Goal: Use online tool/utility: Utilize a website feature to perform a specific function

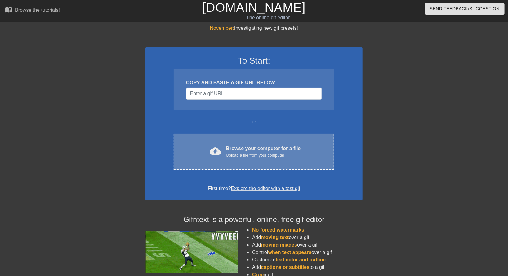
click at [231, 153] on div "Upload a file from your computer" at bounding box center [263, 155] width 75 height 6
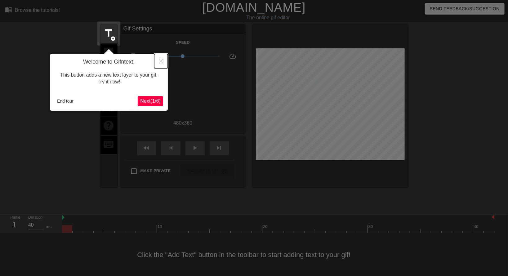
click at [160, 62] on icon "Close" at bounding box center [161, 61] width 4 height 4
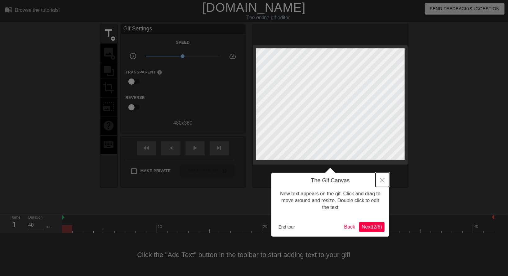
click at [383, 179] on icon "Close" at bounding box center [382, 180] width 4 height 4
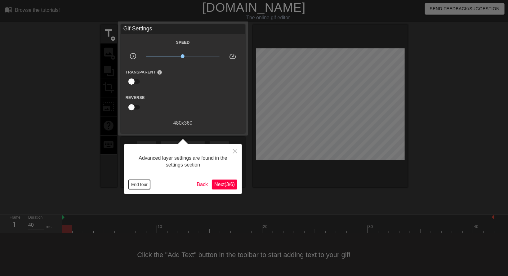
click at [144, 186] on button "End tour" at bounding box center [139, 184] width 21 height 9
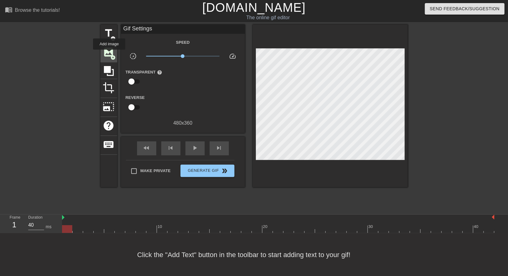
click at [109, 54] on span "image" at bounding box center [109, 52] width 12 height 12
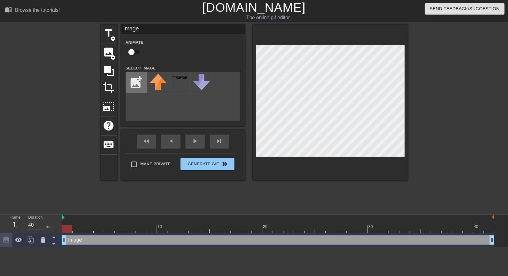
click at [134, 86] on input "file" at bounding box center [136, 82] width 21 height 21
type input "C:\fakepath\Davepetasprite².gif"
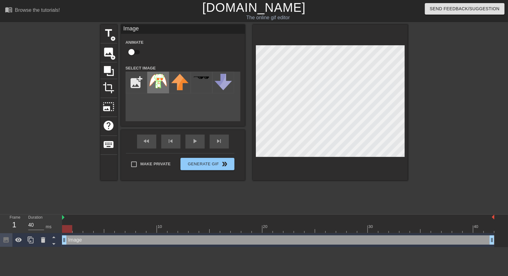
click at [157, 78] on img at bounding box center [157, 81] width 17 height 15
click at [68, 239] on div "Image drag_handle drag_handle" at bounding box center [278, 239] width 432 height 9
drag, startPoint x: 63, startPoint y: 239, endPoint x: 73, endPoint y: 239, distance: 9.3
click at [73, 239] on div "Image drag_handle drag_handle" at bounding box center [284, 239] width 422 height 9
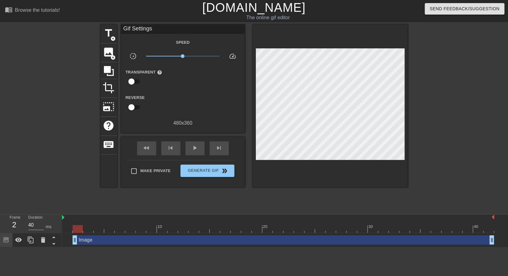
click at [73, 241] on div "Image drag_handle drag_handle" at bounding box center [278, 239] width 432 height 9
drag, startPoint x: 74, startPoint y: 240, endPoint x: 59, endPoint y: 239, distance: 15.0
click at [59, 239] on div "Frame 1 Duration 40 ms 10 20 30 40 Image drag_handle drag_handle" at bounding box center [254, 231] width 508 height 33
click at [65, 230] on div at bounding box center [67, 229] width 10 height 8
click at [76, 239] on div "Image drag_handle drag_handle" at bounding box center [278, 239] width 432 height 9
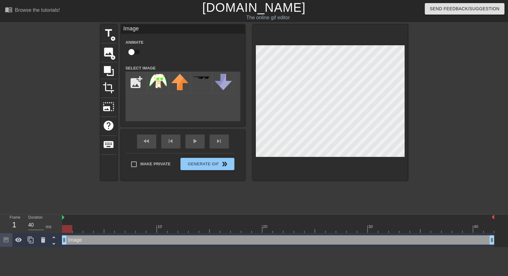
click at [68, 224] on div at bounding box center [67, 225] width 11 height 8
click at [73, 241] on div "Image drag_handle drag_handle" at bounding box center [278, 239] width 432 height 9
click at [65, 239] on div "Image drag_handle drag_handle" at bounding box center [278, 239] width 432 height 9
click at [132, 51] on input "checkbox" at bounding box center [131, 52] width 35 height 12
checkbox input "true"
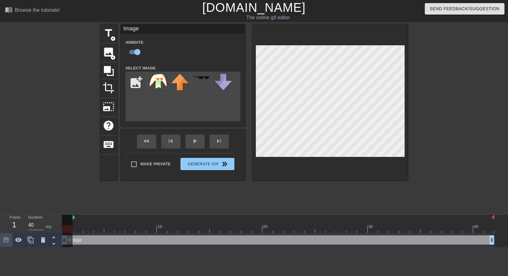
drag, startPoint x: 63, startPoint y: 218, endPoint x: 72, endPoint y: 218, distance: 9.6
click at [72, 218] on div "10 20 30 40" at bounding box center [278, 224] width 432 height 18
click at [71, 216] on div at bounding box center [67, 232] width 11 height 34
click at [74, 218] on img at bounding box center [74, 217] width 2 height 5
drag, startPoint x: 73, startPoint y: 218, endPoint x: 48, endPoint y: 218, distance: 25.7
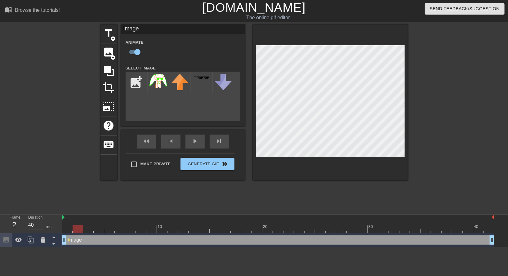
click at [48, 218] on div "Frame 2 Duration 40 ms 10 20 30 40 Image drag_handle drag_handle lens" at bounding box center [254, 231] width 508 height 33
click at [147, 96] on div "add_photo_alternate" at bounding box center [183, 97] width 115 height 50
click at [107, 124] on span "help" at bounding box center [109, 126] width 12 height 12
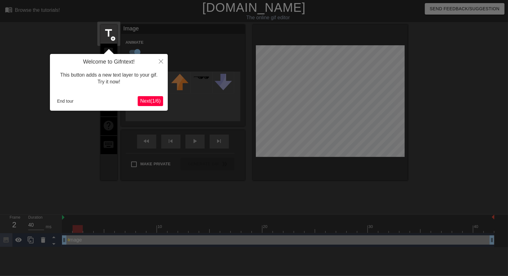
click at [140, 102] on span "Next ( 1 / 6 )" at bounding box center [150, 100] width 20 height 5
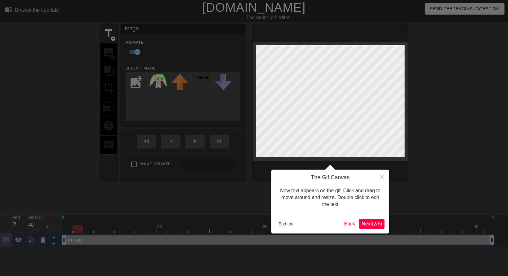
click at [371, 223] on span "Next ( 2 / 6 )" at bounding box center [372, 223] width 20 height 5
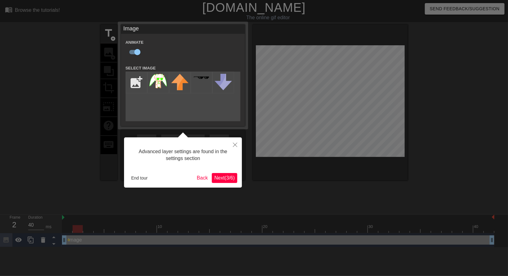
click at [224, 178] on span "Next ( 3 / 6 )" at bounding box center [224, 177] width 20 height 5
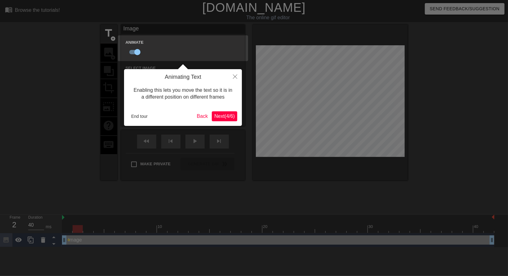
click at [224, 116] on span "Next ( 4 / 6 )" at bounding box center [224, 116] width 20 height 5
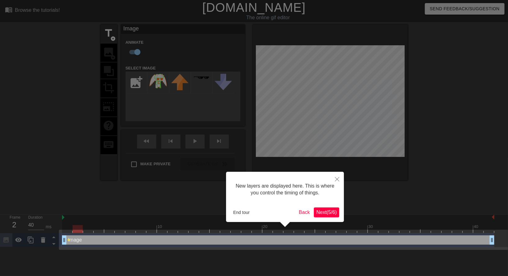
click at [327, 215] on span "Next ( 5 / 6 )" at bounding box center [326, 212] width 20 height 5
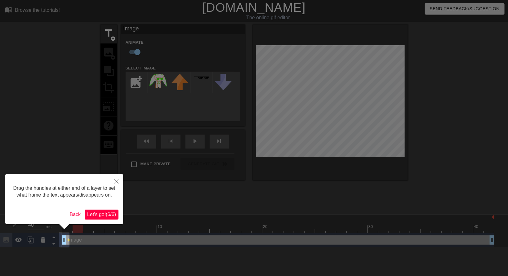
click at [102, 214] on span "Let's go! ( 6 / 6 )" at bounding box center [101, 214] width 29 height 5
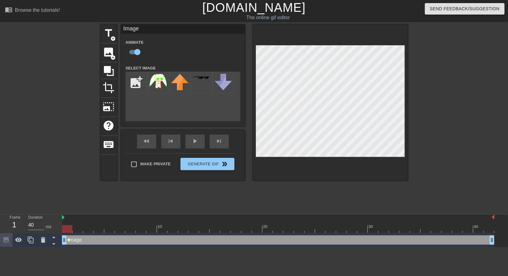
drag, startPoint x: 66, startPoint y: 241, endPoint x: 70, endPoint y: 240, distance: 4.1
click at [70, 240] on div "Image drag_handle drag_handle lens" at bounding box center [278, 239] width 432 height 9
drag, startPoint x: 65, startPoint y: 240, endPoint x: 73, endPoint y: 239, distance: 7.5
click at [73, 239] on div "Image drag_handle drag_handle" at bounding box center [278, 239] width 432 height 9
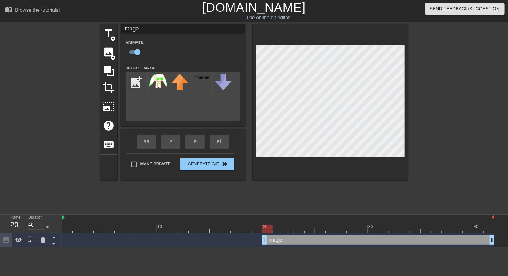
drag, startPoint x: 76, startPoint y: 240, endPoint x: 264, endPoint y: 238, distance: 187.6
click at [264, 238] on div "Image drag_handle drag_handle" at bounding box center [378, 239] width 232 height 9
drag, startPoint x: 263, startPoint y: 238, endPoint x: 283, endPoint y: 238, distance: 20.2
click at [283, 238] on div "Image drag_handle drag_handle" at bounding box center [388, 239] width 211 height 9
drag, startPoint x: 285, startPoint y: 238, endPoint x: 305, endPoint y: 240, distance: 20.8
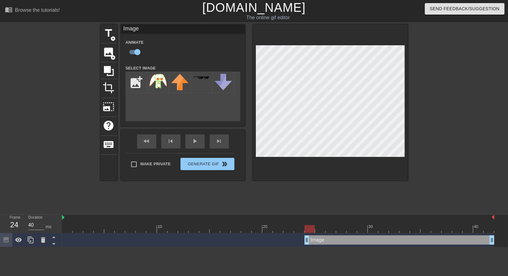
click at [305, 240] on div "Image drag_handle drag_handle" at bounding box center [400, 239] width 190 height 9
drag, startPoint x: 307, startPoint y: 242, endPoint x: 328, endPoint y: 241, distance: 20.8
click at [328, 241] on div "Image drag_handle drag_handle" at bounding box center [410, 239] width 169 height 9
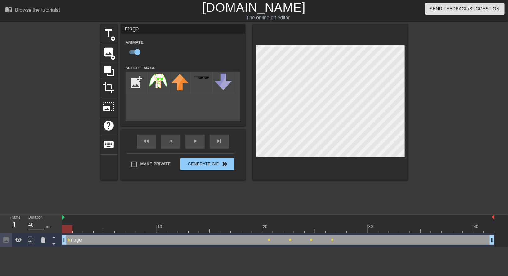
drag, startPoint x: 327, startPoint y: 243, endPoint x: 18, endPoint y: 249, distance: 309.6
click at [18, 247] on html "menu_book Browse the tutorials! [DOMAIN_NAME] The online gif editor Send Feedba…" at bounding box center [254, 123] width 508 height 247
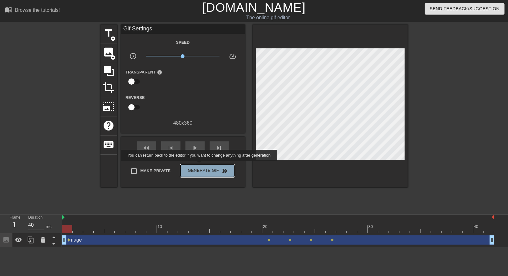
click at [200, 165] on button "Generate Gif double_arrow" at bounding box center [207, 171] width 54 height 12
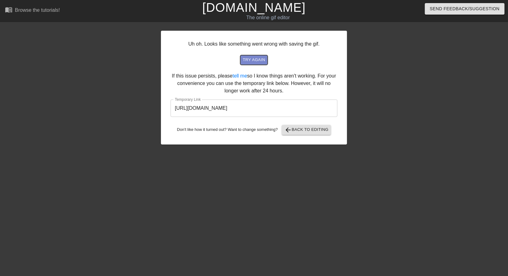
click at [255, 59] on span "try again" at bounding box center [254, 59] width 22 height 7
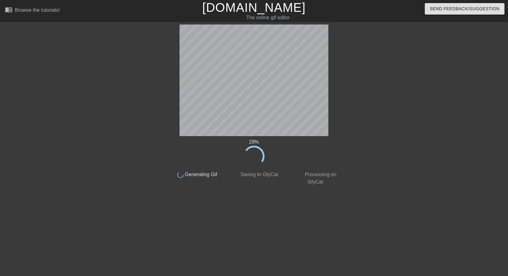
click at [187, 176] on span "Generating Gif" at bounding box center [201, 174] width 34 height 5
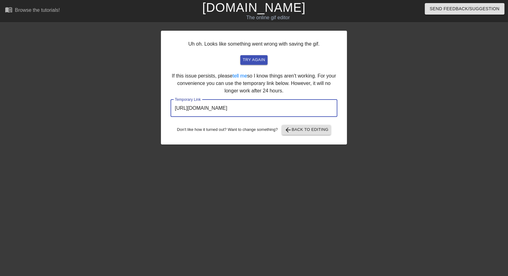
click at [307, 109] on input "[URL][DOMAIN_NAME]" at bounding box center [254, 108] width 167 height 17
drag, startPoint x: 307, startPoint y: 109, endPoint x: 151, endPoint y: 122, distance: 156.2
click at [171, 117] on input "[URL][DOMAIN_NAME]" at bounding box center [254, 108] width 167 height 17
